Goal: Transaction & Acquisition: Purchase product/service

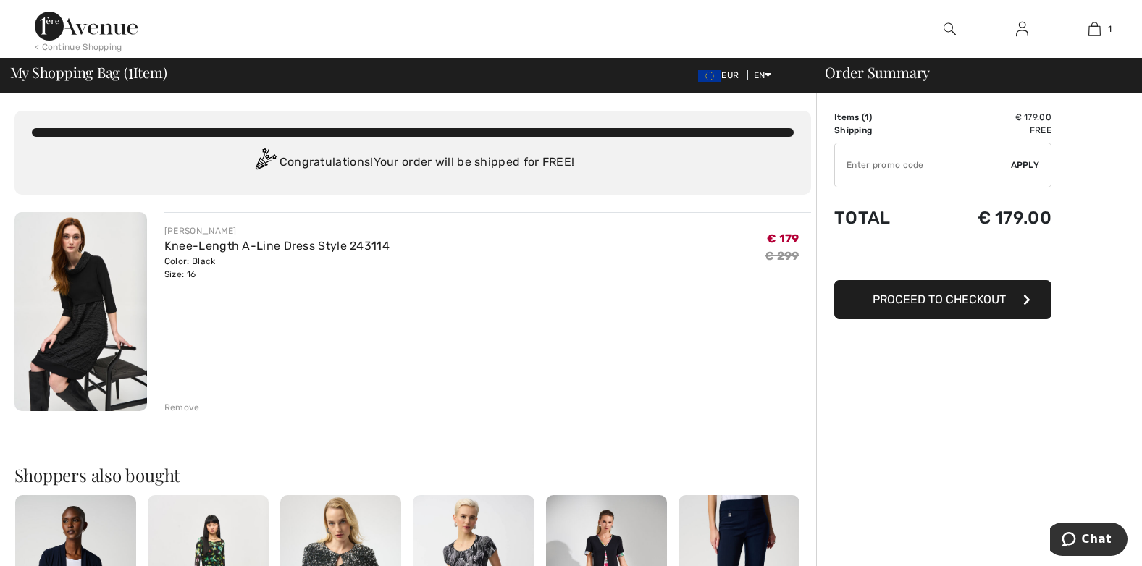
click at [942, 298] on span "Proceed to Checkout" at bounding box center [939, 300] width 133 height 14
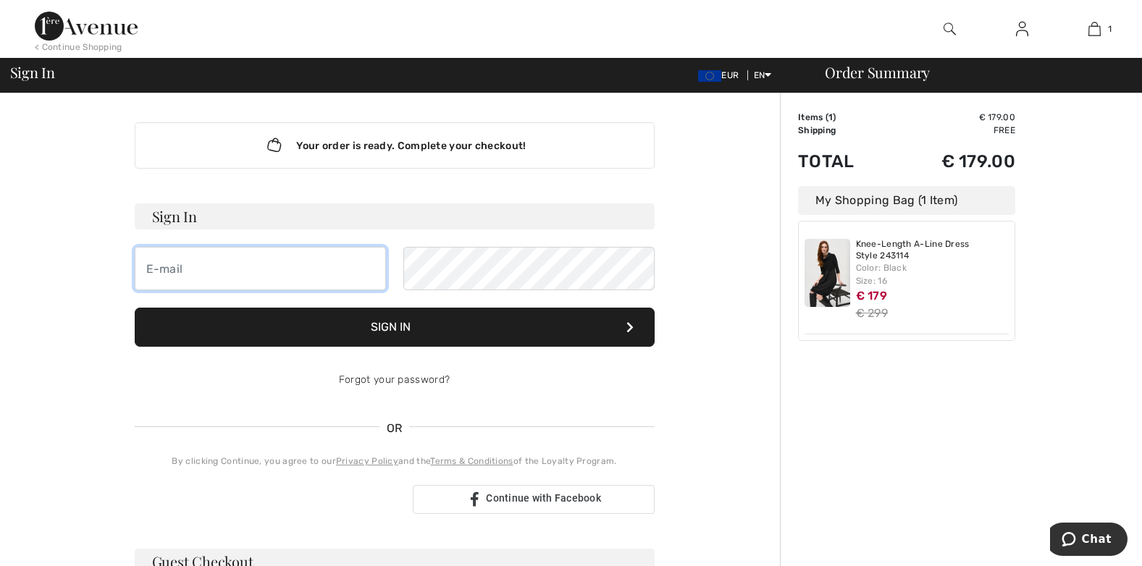
click at [235, 270] on input "email" at bounding box center [260, 268] width 251 height 43
type input "[EMAIL_ADDRESS][DOMAIN_NAME]"
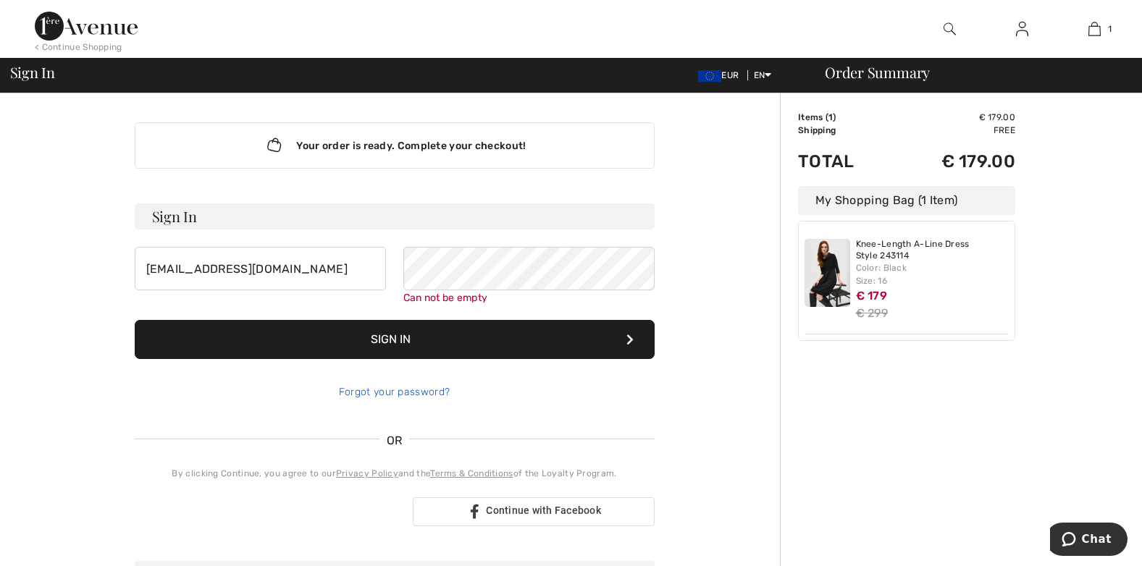
click at [413, 378] on div "Forgot your password?" at bounding box center [395, 392] width 520 height 43
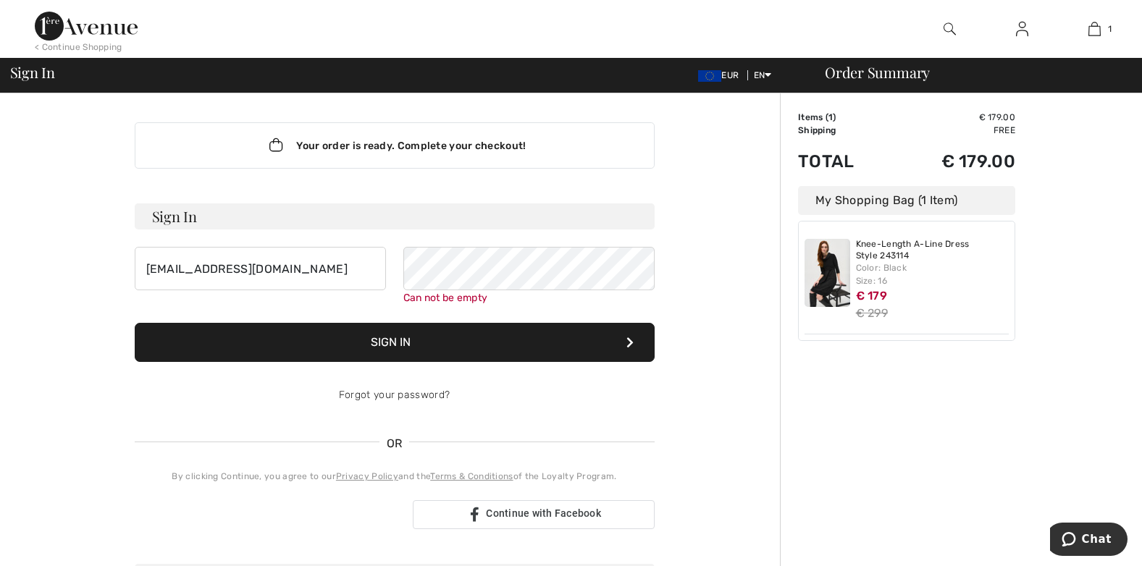
click at [474, 342] on button "Sign In" at bounding box center [395, 342] width 520 height 39
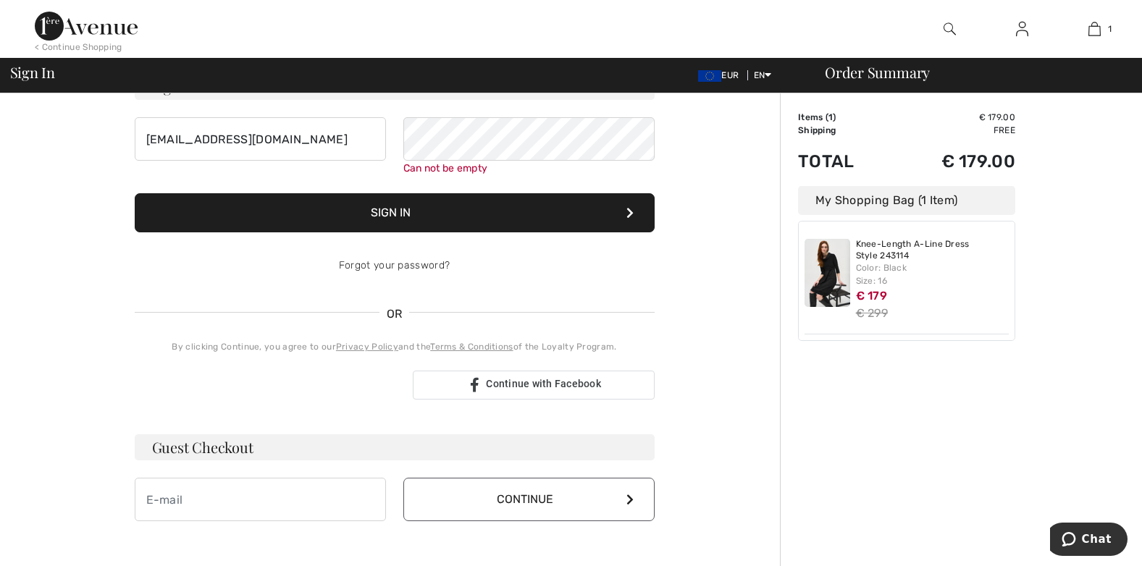
scroll to position [131, 0]
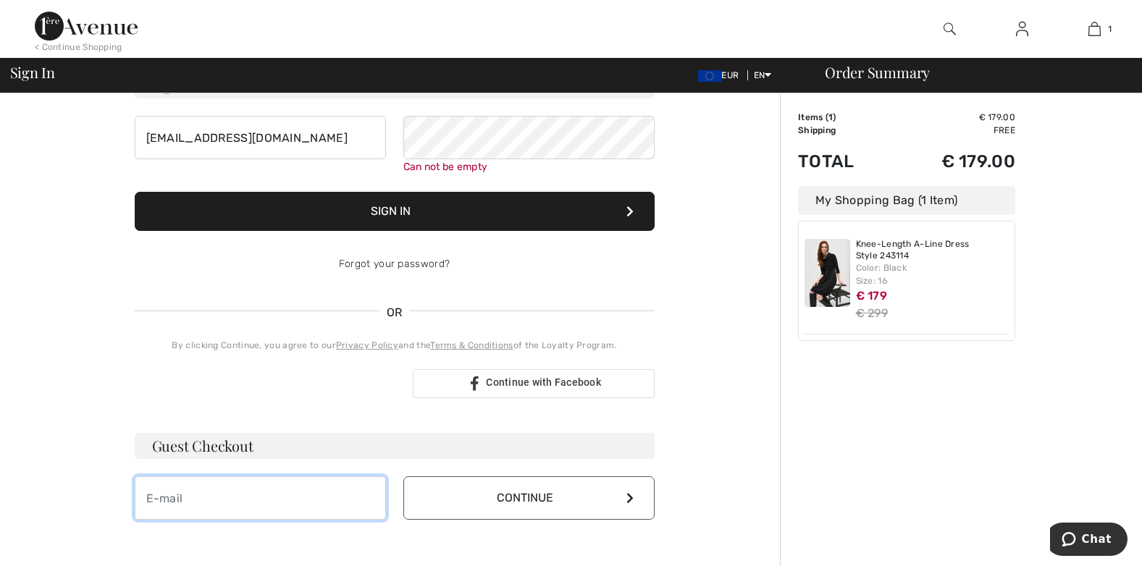
click at [236, 505] on input "email" at bounding box center [260, 497] width 251 height 43
type input "[EMAIL_ADDRESS][DOMAIN_NAME]"
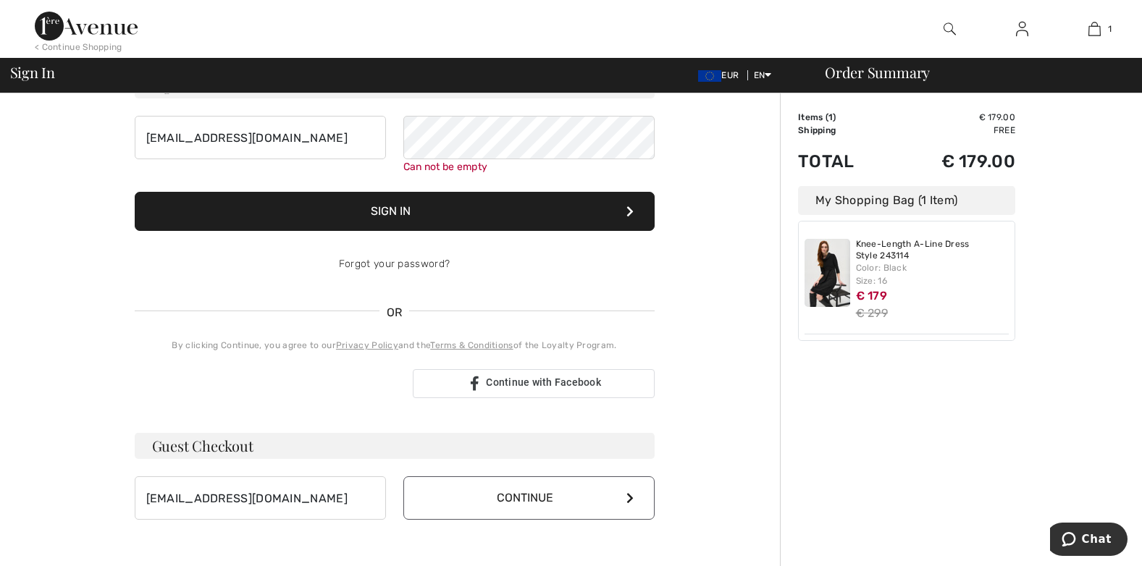
click at [630, 496] on icon at bounding box center [629, 498] width 7 height 12
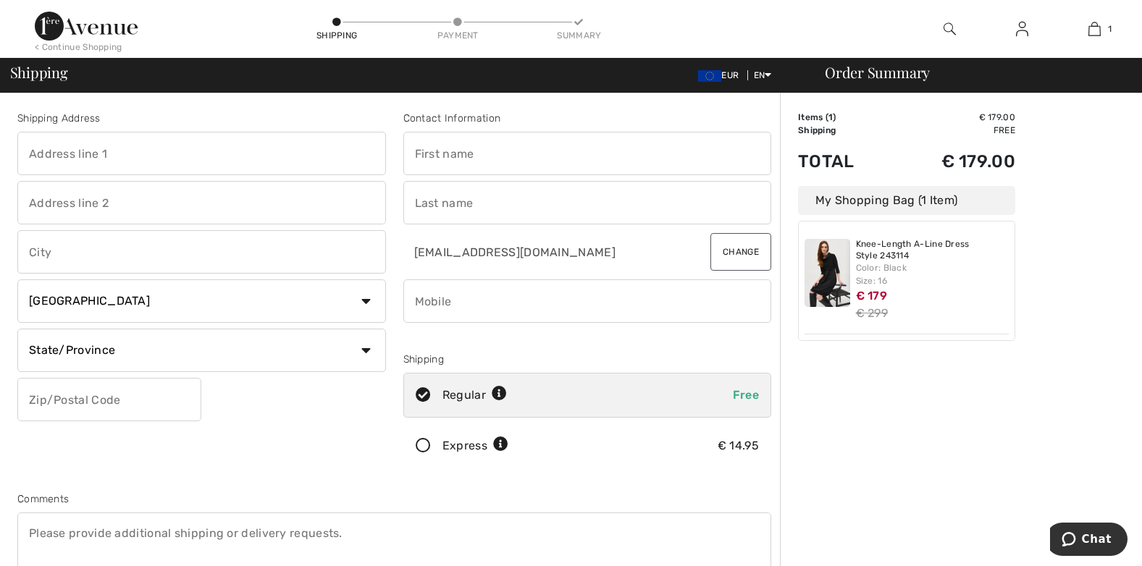
click at [455, 155] on input "text" at bounding box center [587, 153] width 369 height 43
type input "Bernie"
click at [424, 206] on input "text" at bounding box center [587, 202] width 369 height 43
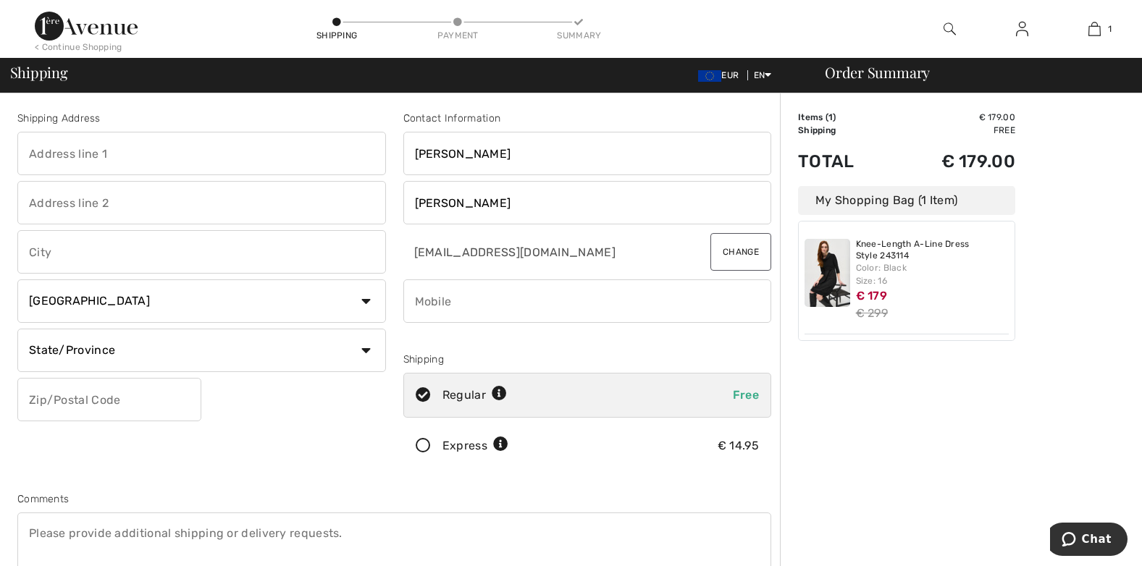
type input "Heavey"
click at [484, 340] on div at bounding box center [587, 337] width 369 height 17
click at [522, 300] on input "phone" at bounding box center [587, 300] width 369 height 43
type input "0851631640"
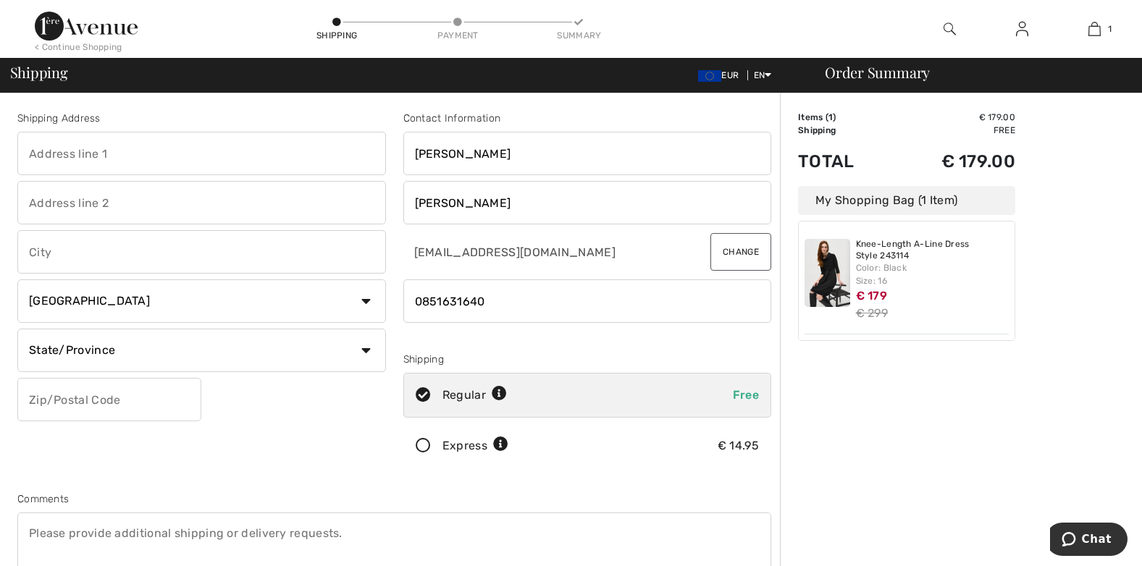
click at [153, 148] on input "text" at bounding box center [201, 153] width 369 height 43
type input "castlestrange"
type input "athleague"
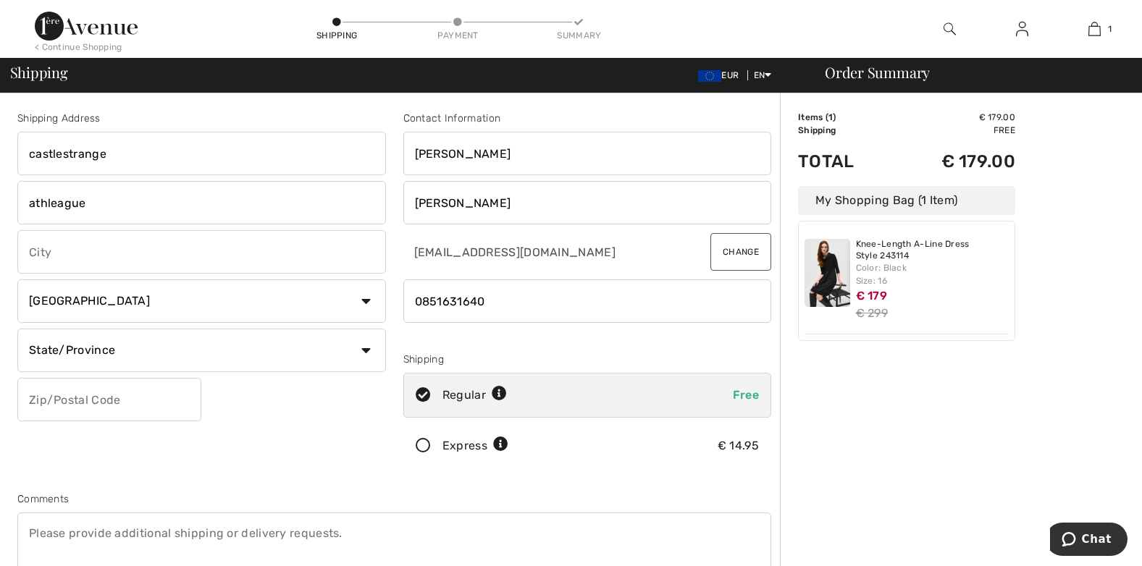
select select "IE"
select select "RO"
type input "F42RD42"
click at [62, 254] on input "text" at bounding box center [201, 251] width 369 height 43
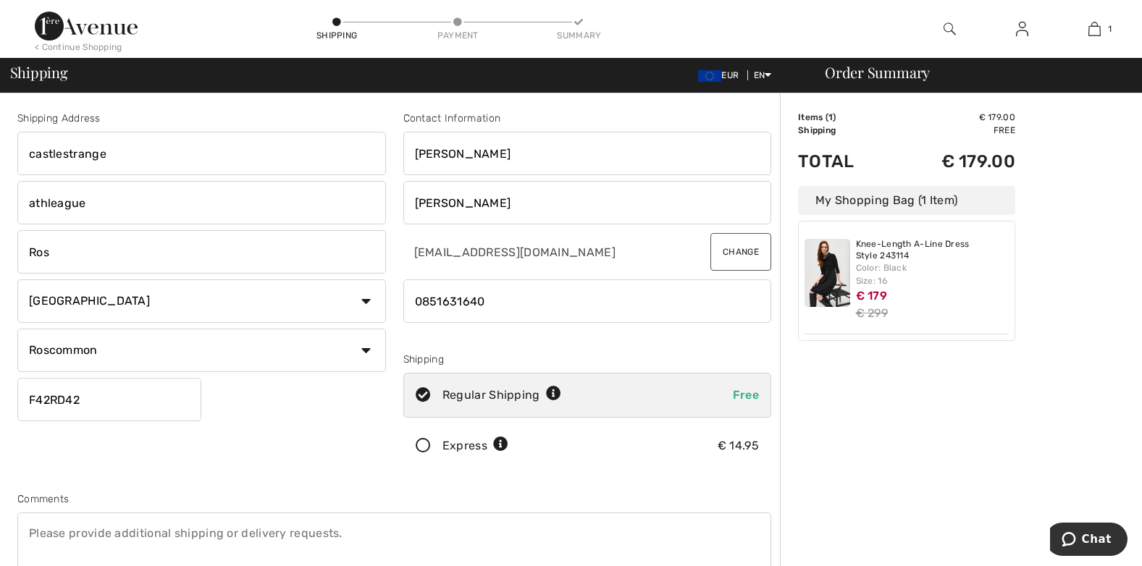
type input "roscommon"
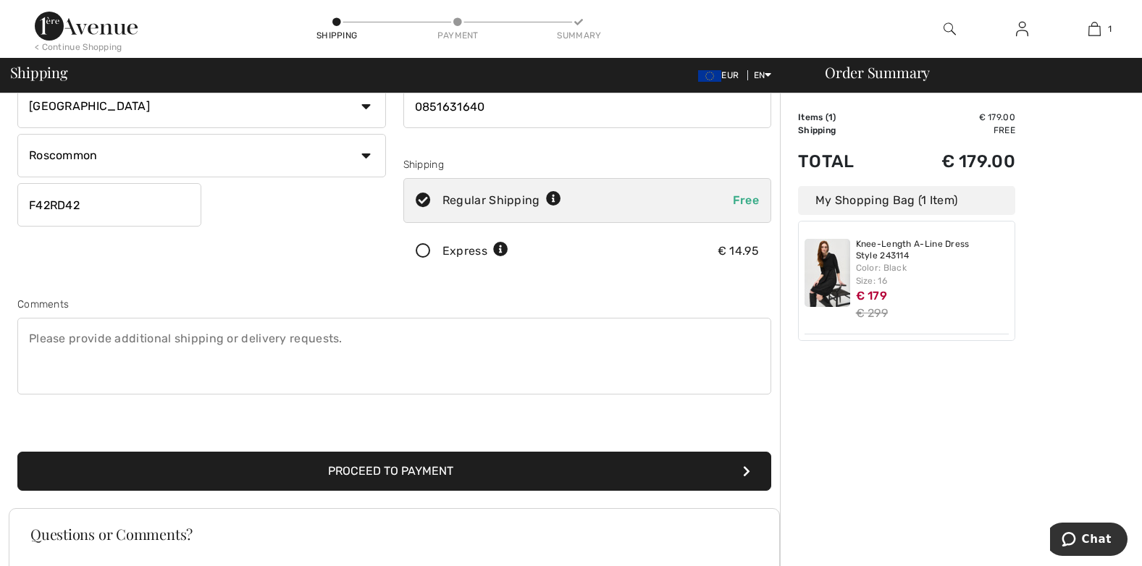
scroll to position [217, 0]
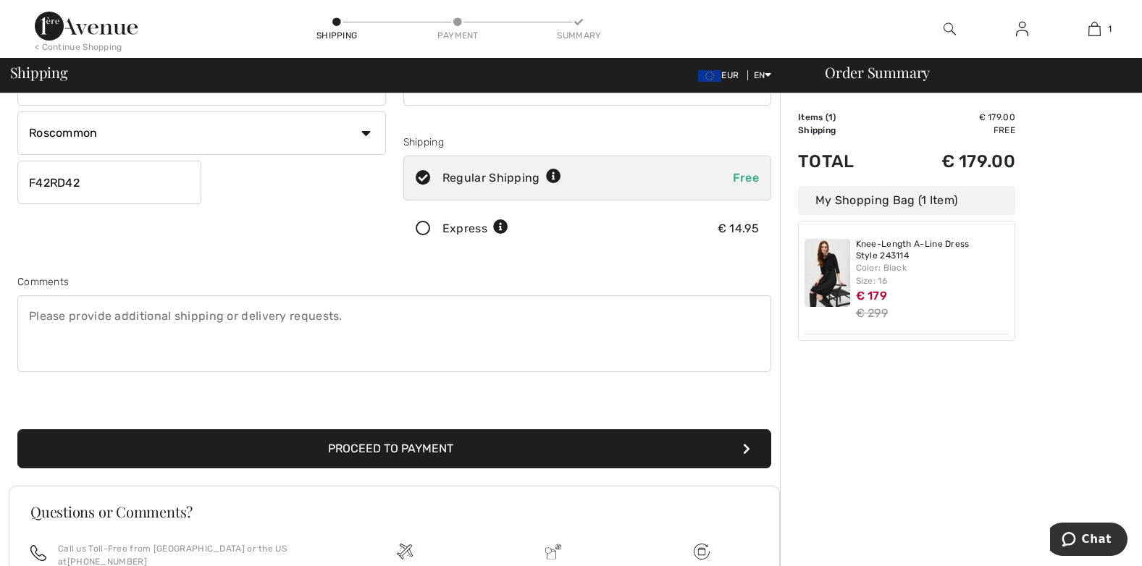
click at [442, 447] on button "Proceed to Payment" at bounding box center [394, 448] width 754 height 39
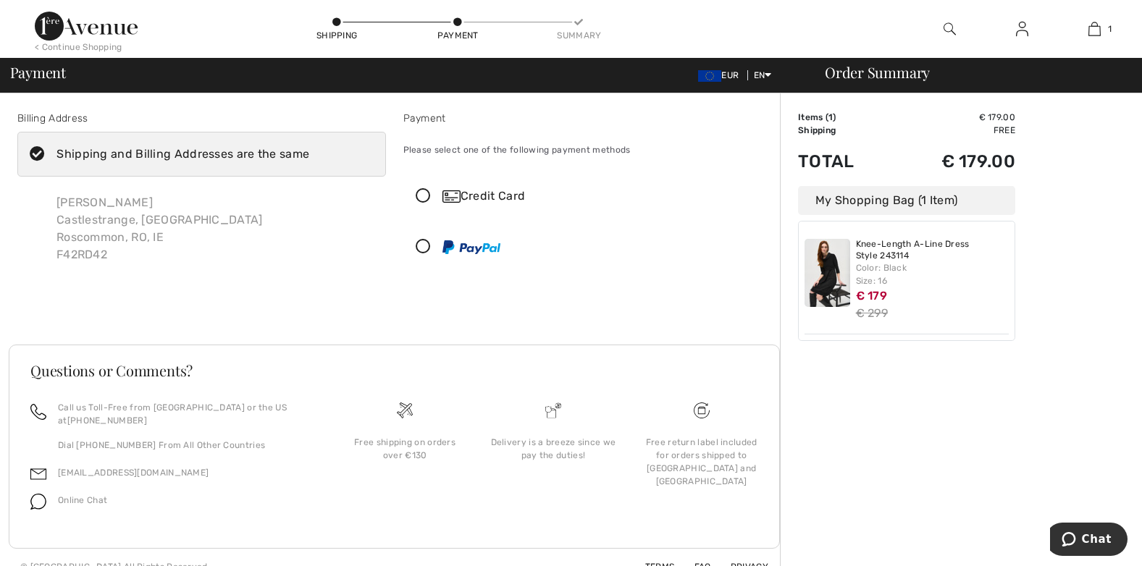
click at [424, 196] on icon at bounding box center [423, 196] width 38 height 15
click at [0, 0] on icon at bounding box center [0, 0] width 0 height 0
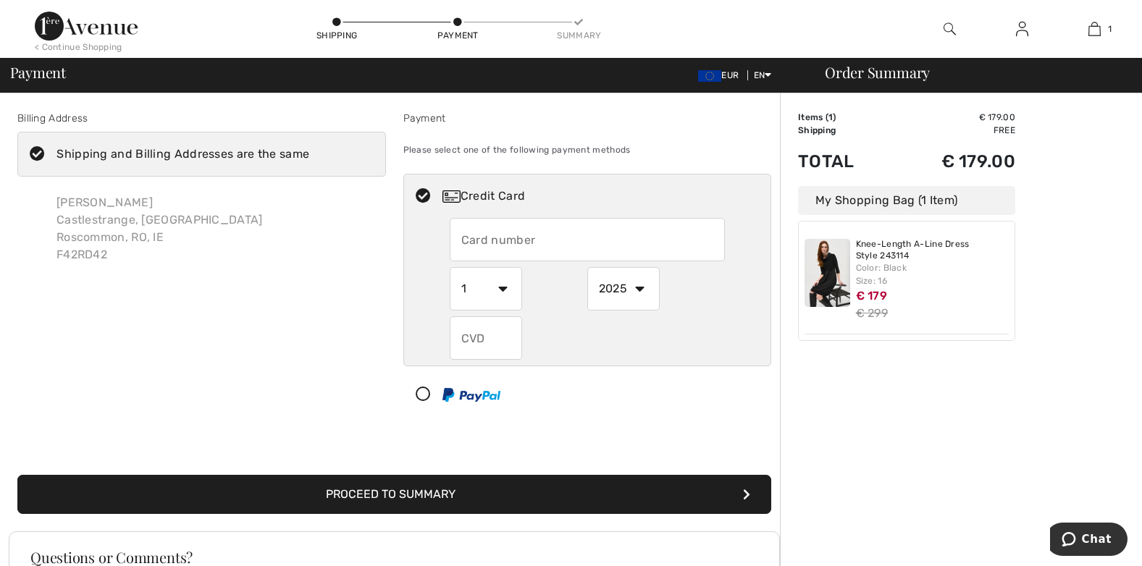
click at [504, 232] on input "text" at bounding box center [587, 239] width 275 height 43
type input "4319471670839621"
click at [501, 287] on select "1 2 3 4 5 6 7 8 9 10 11 12" at bounding box center [486, 288] width 72 height 43
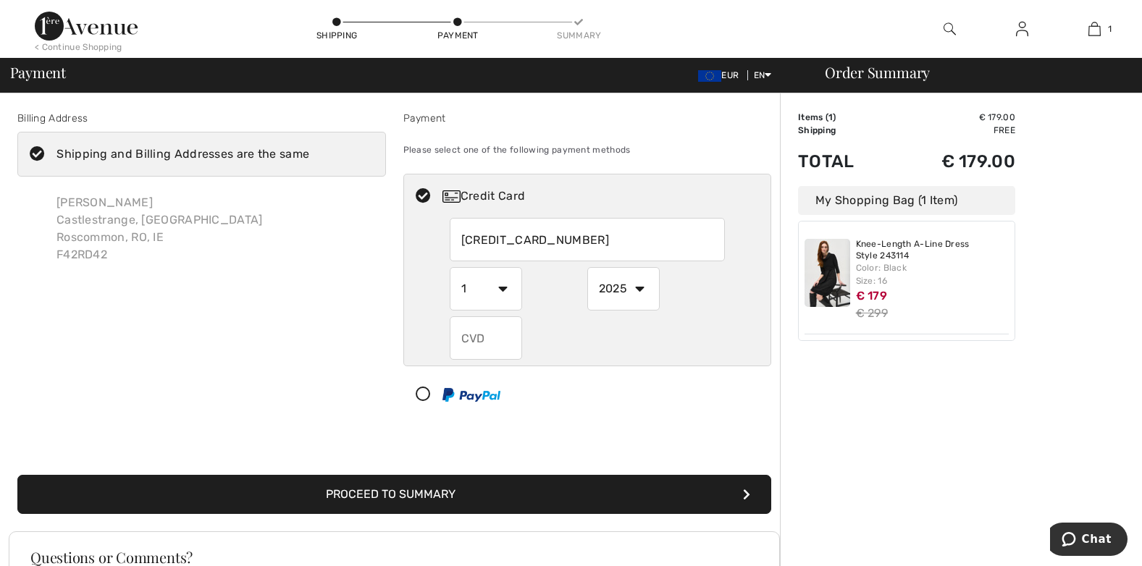
click at [501, 287] on select "1 2 3 4 5 6 7 8 9 10 11 12" at bounding box center [486, 288] width 72 height 43
select select "11"
click at [450, 267] on select "1 2 3 4 5 6 7 8 9 10 11 12" at bounding box center [486, 288] width 72 height 43
click at [633, 288] on select "2025 2026 2027 2028 2029 2030 2031 2032 2033 2034 2035" at bounding box center [623, 288] width 72 height 43
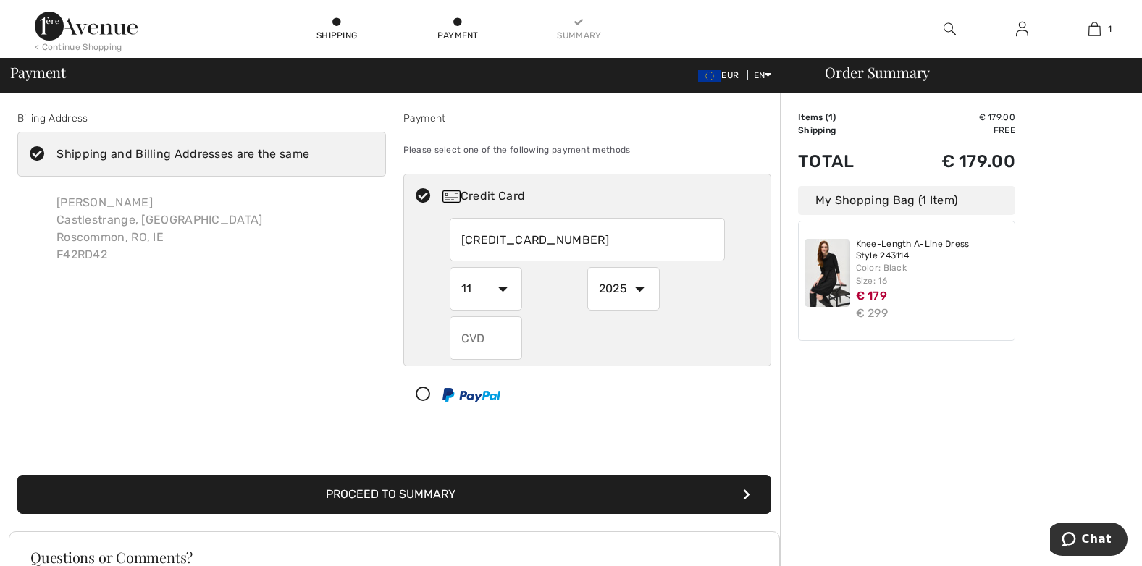
select select "2028"
click at [587, 267] on select "2025 2026 2027 2028 2029 2030 2031 2032 2033 2034 2035" at bounding box center [623, 288] width 72 height 43
click at [484, 344] on input "text" at bounding box center [486, 337] width 72 height 43
type input "710"
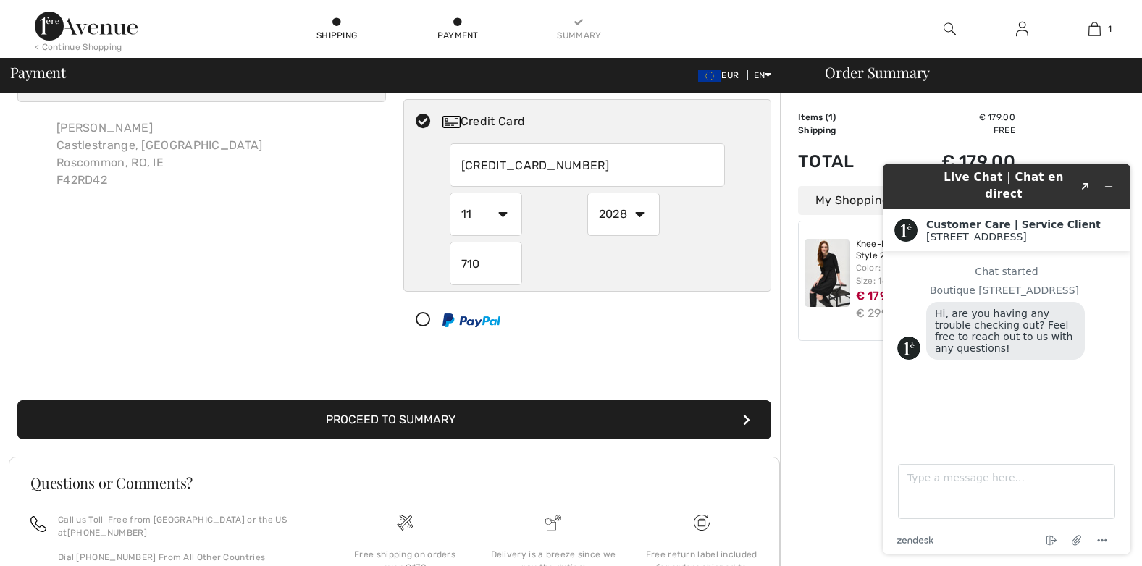
scroll to position [145, 0]
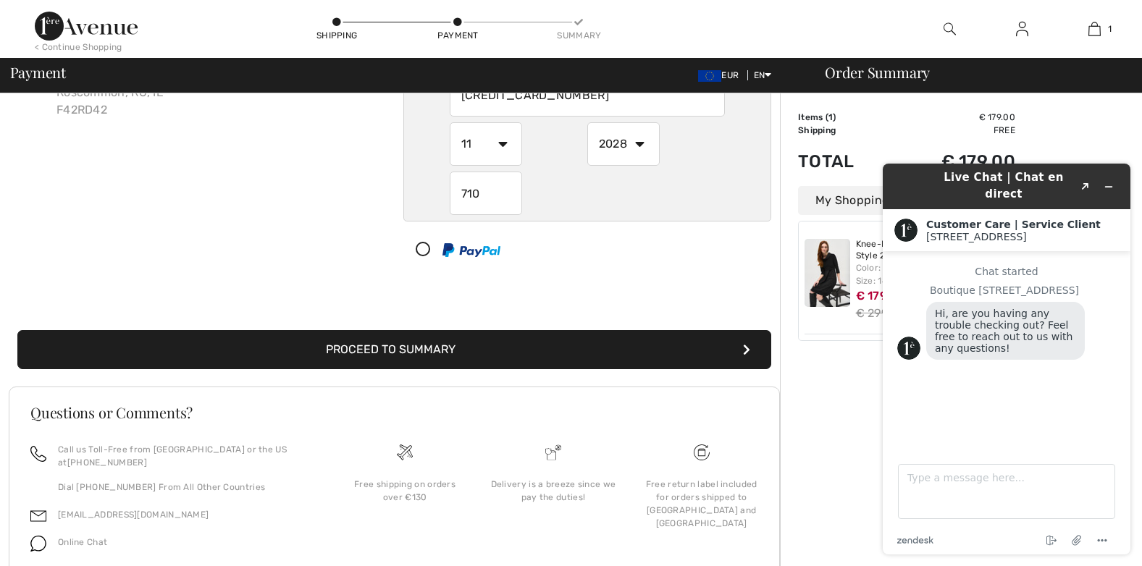
click at [396, 347] on button "Proceed to Summary" at bounding box center [394, 349] width 754 height 39
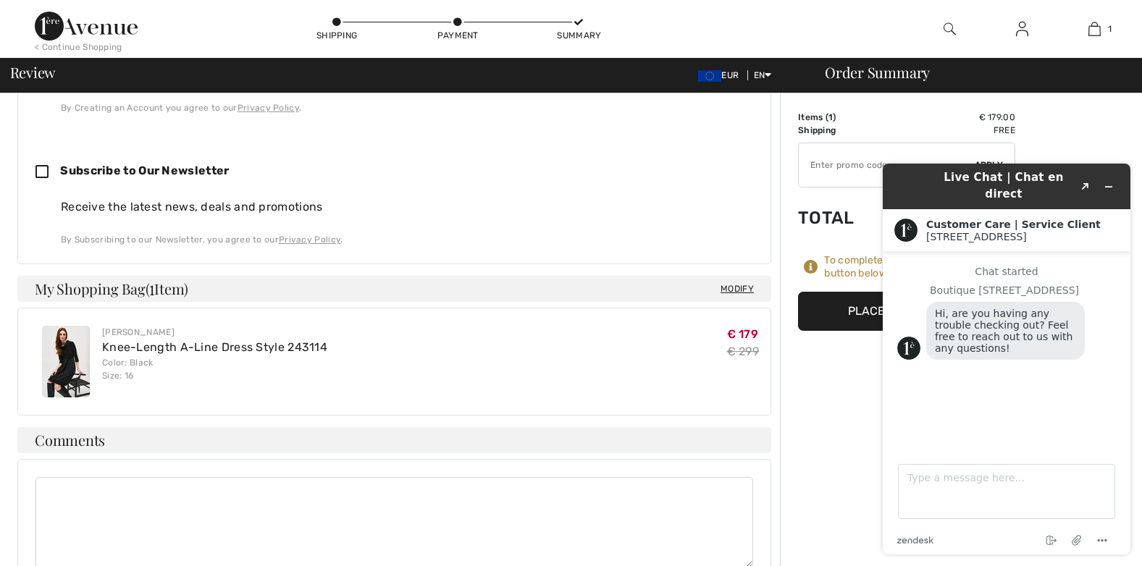
scroll to position [562, 0]
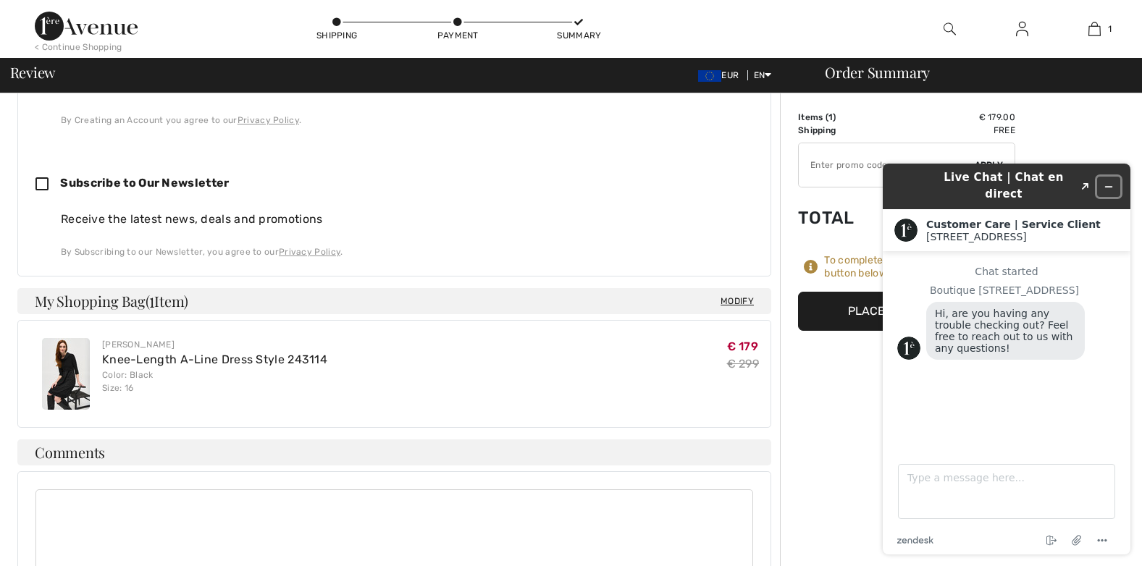
click at [1107, 182] on icon "Minimize widget" at bounding box center [1108, 187] width 10 height 10
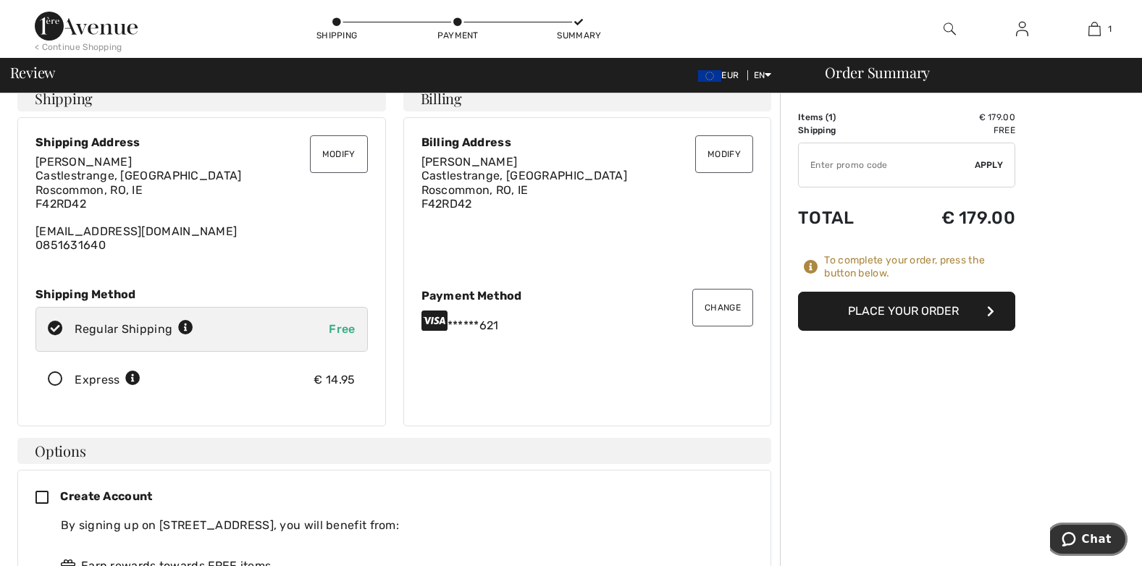
scroll to position [0, 0]
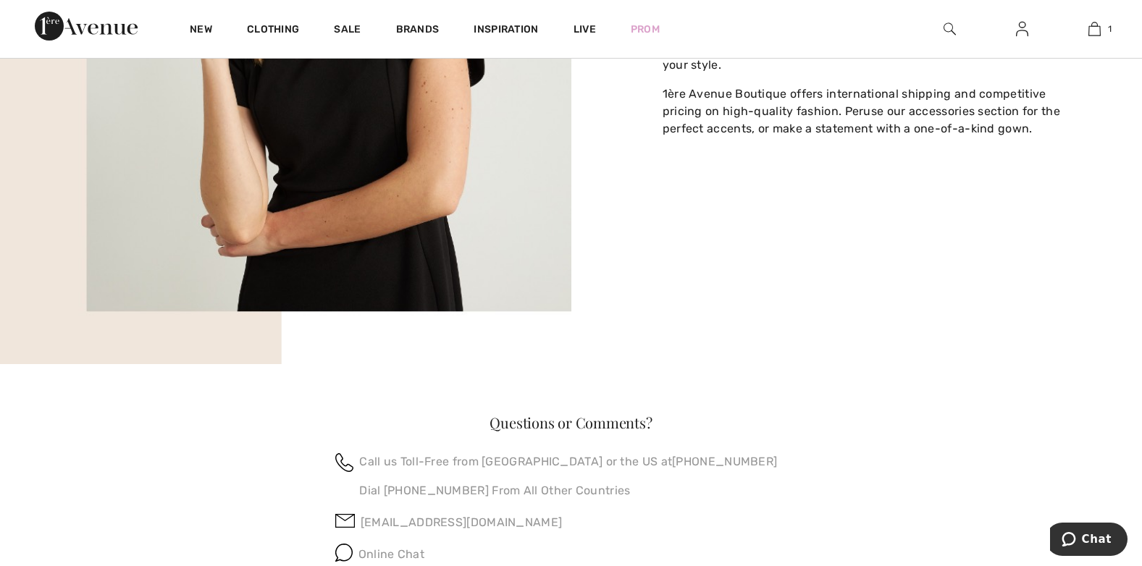
scroll to position [1086, 0]
